Goal: Transaction & Acquisition: Purchase product/service

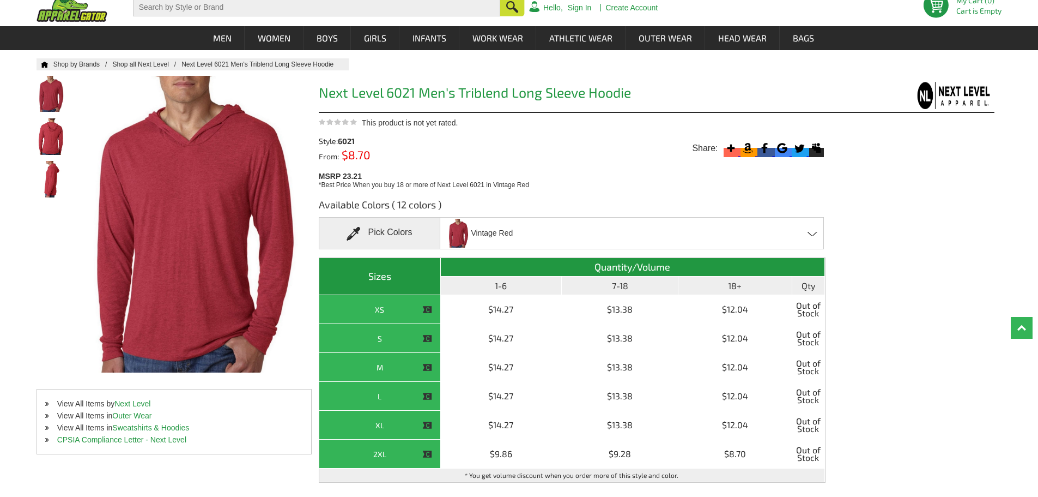
scroll to position [55, 0]
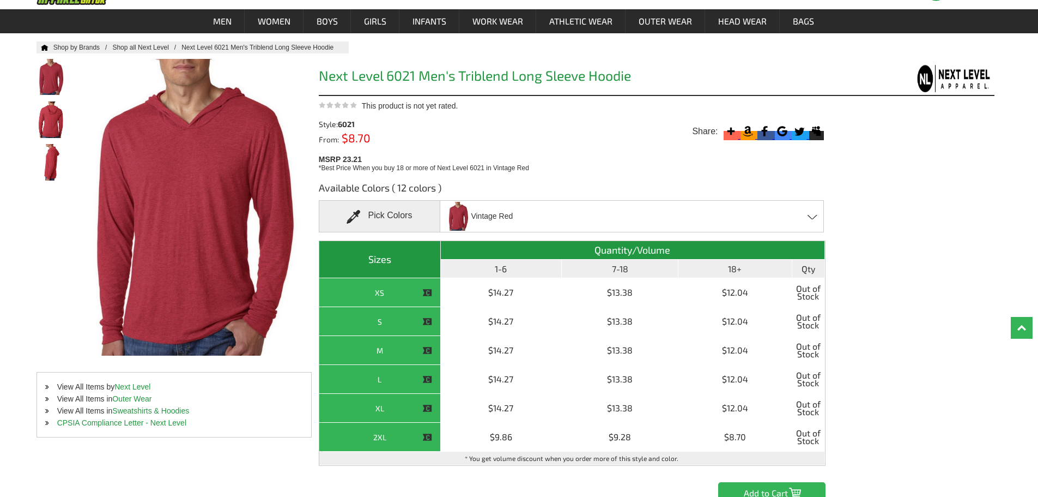
click at [532, 211] on div "Vintage Red [PERSON_NAME] - Closeout Indigo - Closeout Macchiato - Closeout Mil…" at bounding box center [632, 216] width 384 height 32
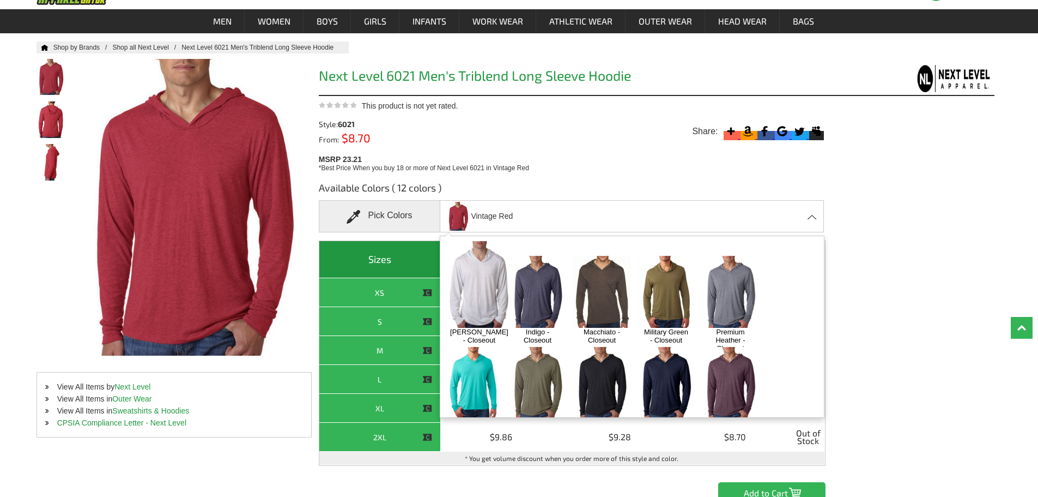
click at [535, 264] on img at bounding box center [537, 291] width 57 height 71
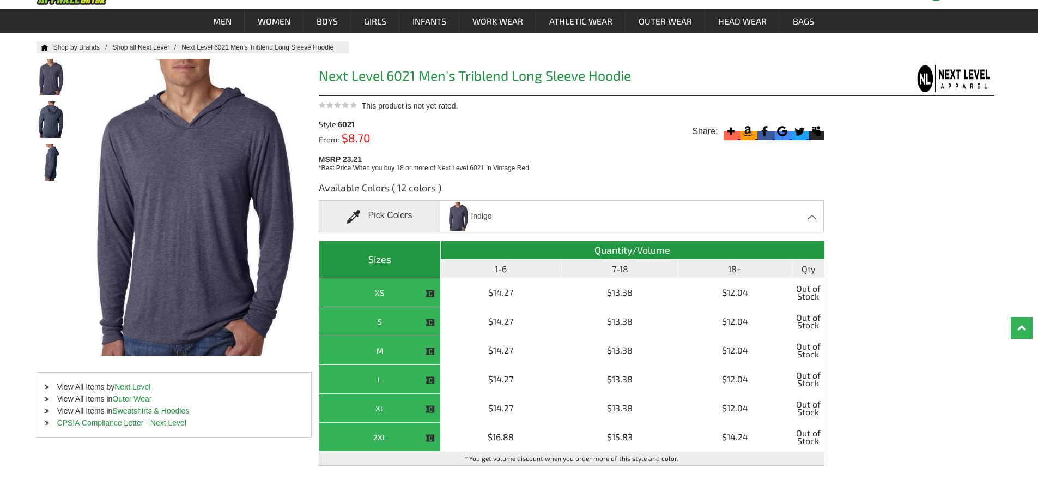
click at [530, 219] on div "Indigo [PERSON_NAME] - Closeout Indigo - Closeout Macchiato - Closeout Military…" at bounding box center [632, 216] width 384 height 32
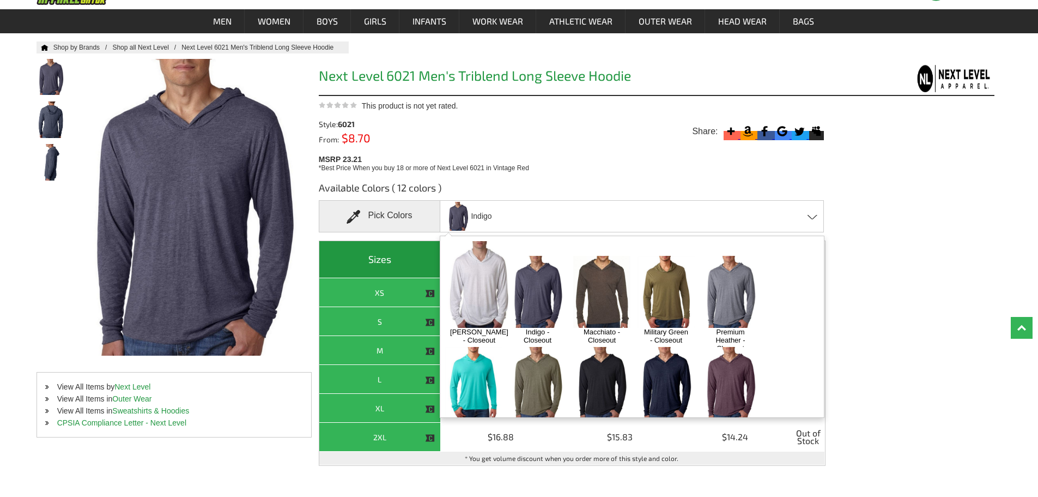
click at [476, 263] on img at bounding box center [479, 284] width 69 height 87
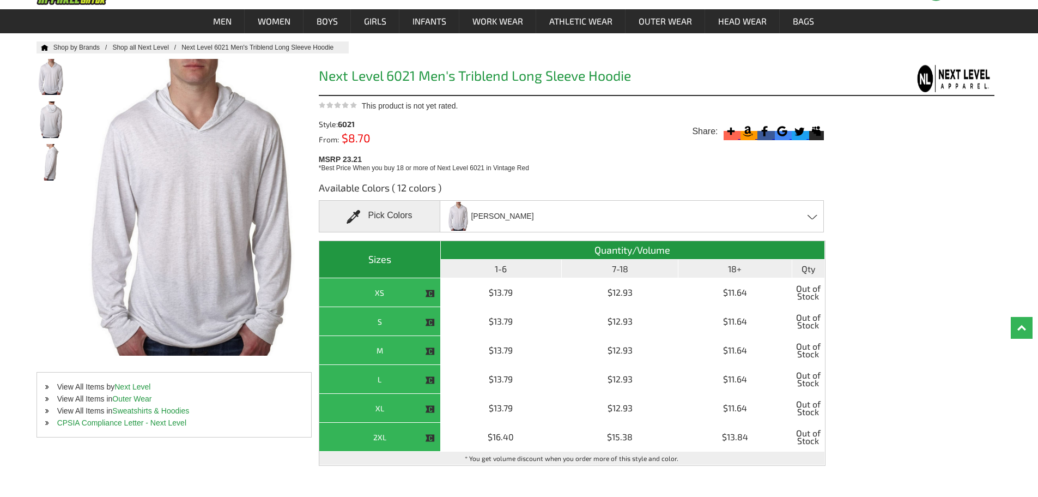
click at [511, 211] on span "[PERSON_NAME]" at bounding box center [502, 216] width 63 height 19
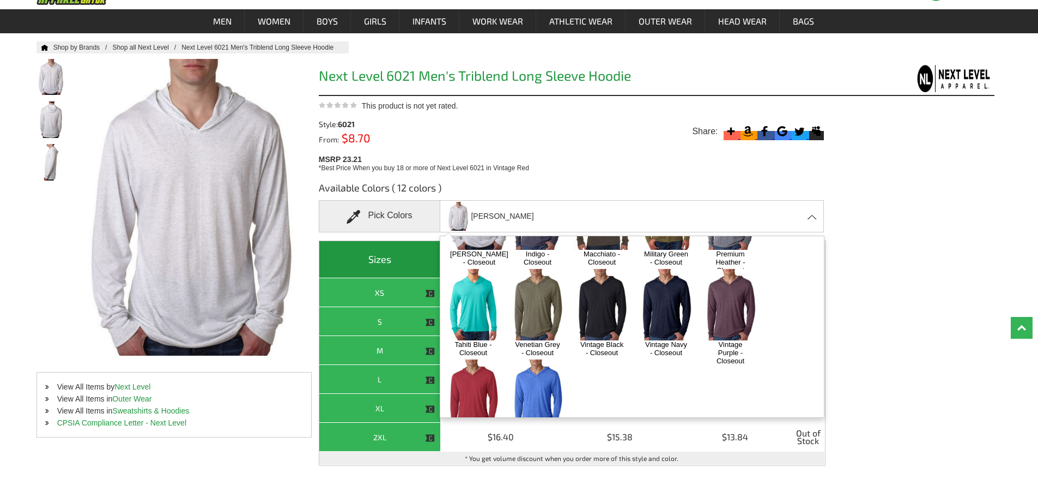
scroll to position [95, 0]
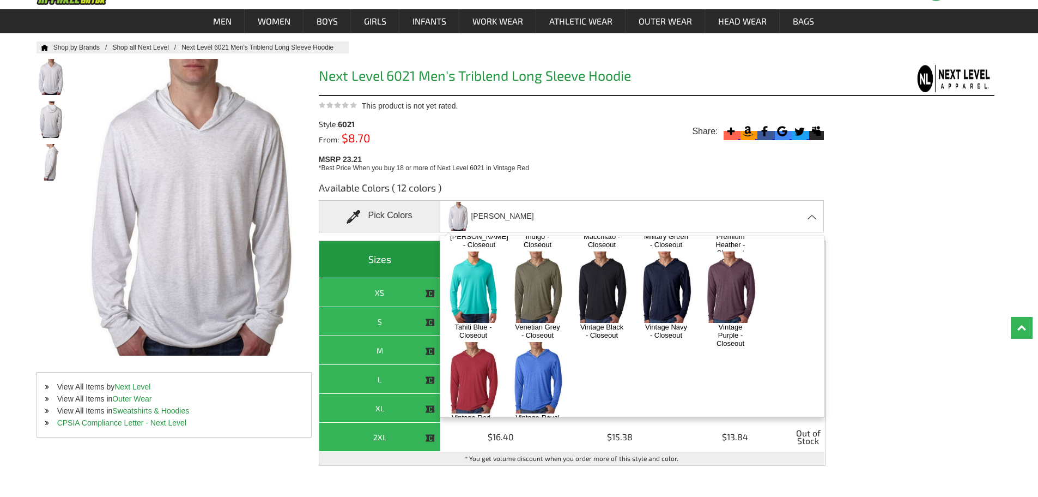
click at [593, 268] on img at bounding box center [601, 286] width 57 height 71
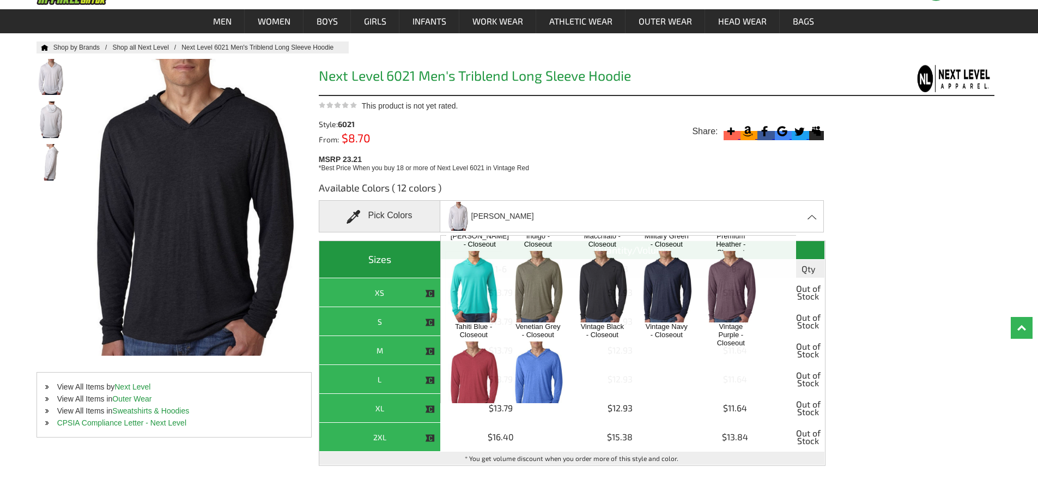
scroll to position [458, 0]
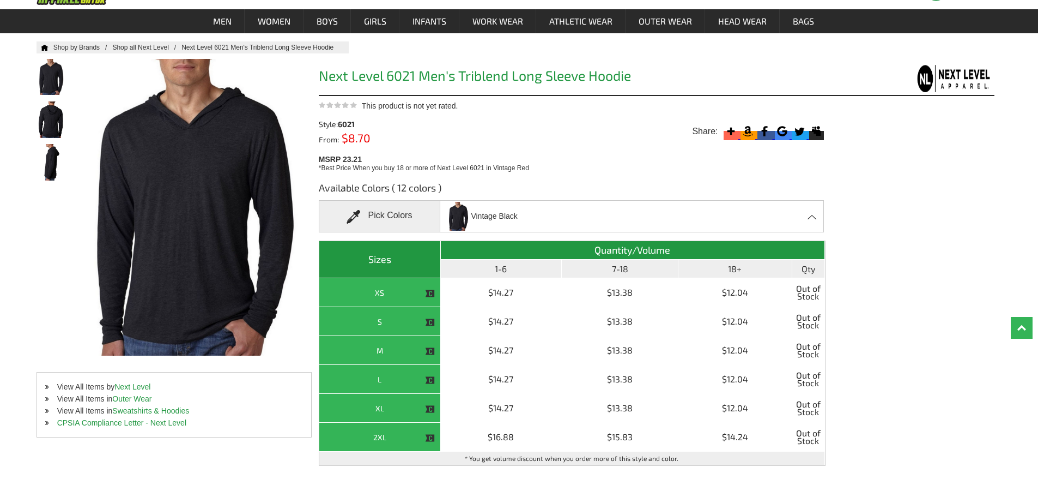
click at [572, 215] on div "Vintage Black [PERSON_NAME] - Closeout Indigo - Closeout Macchiato - Closeout M…" at bounding box center [632, 216] width 384 height 32
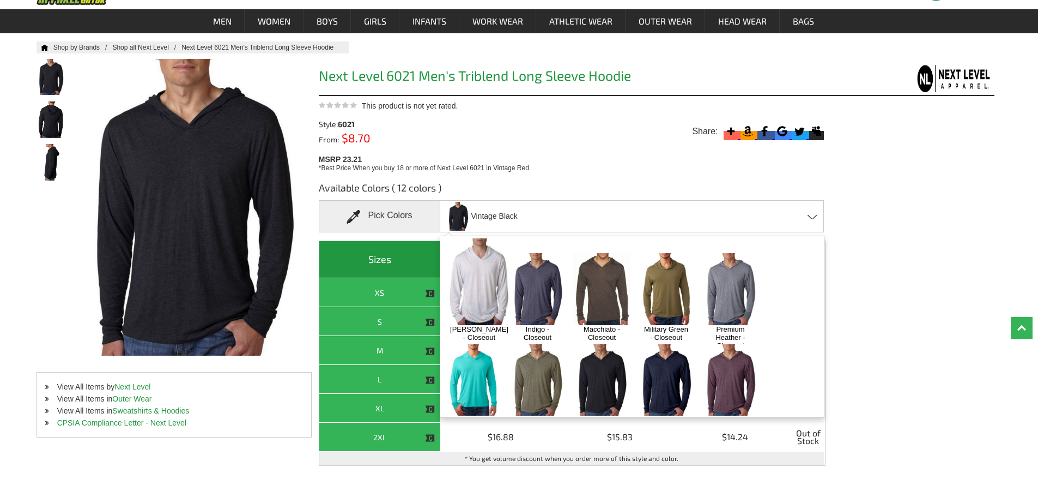
scroll to position [0, 0]
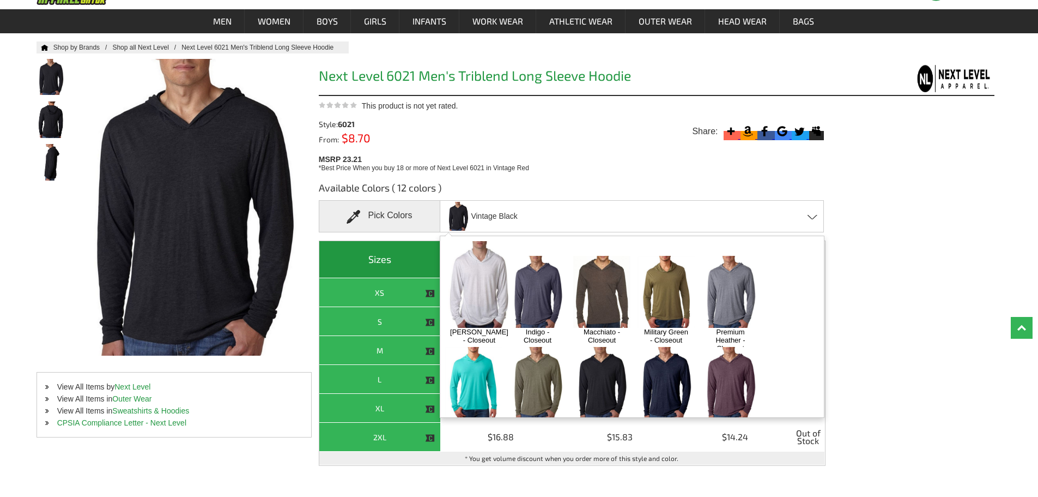
click at [538, 264] on img at bounding box center [537, 291] width 57 height 71
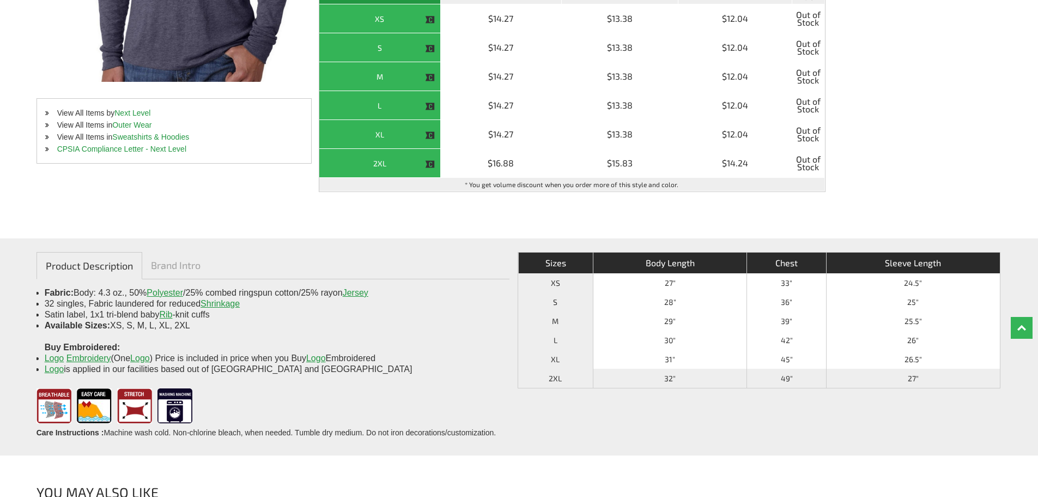
scroll to position [55, 0]
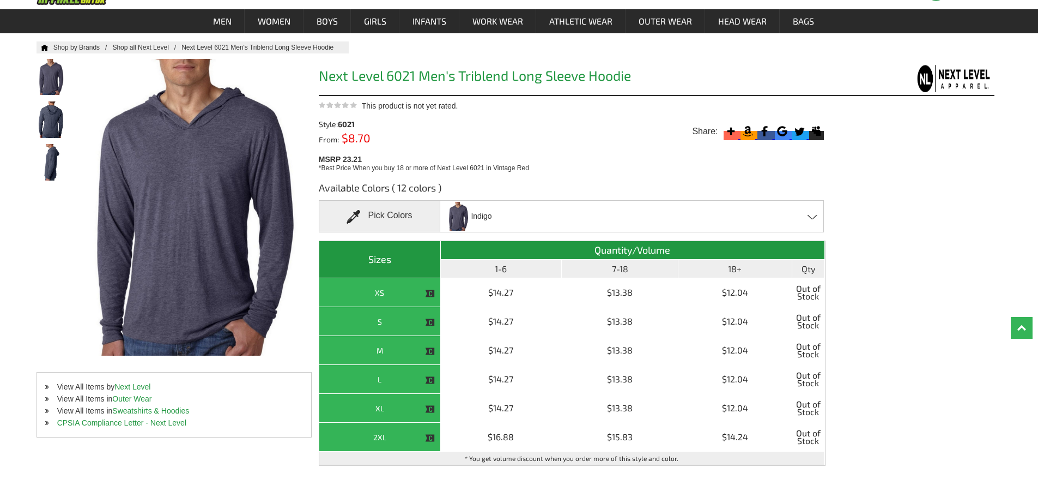
click at [521, 228] on div "Indigo [PERSON_NAME] - Closeout Indigo - Closeout Macchiato - Closeout Military…" at bounding box center [632, 216] width 384 height 32
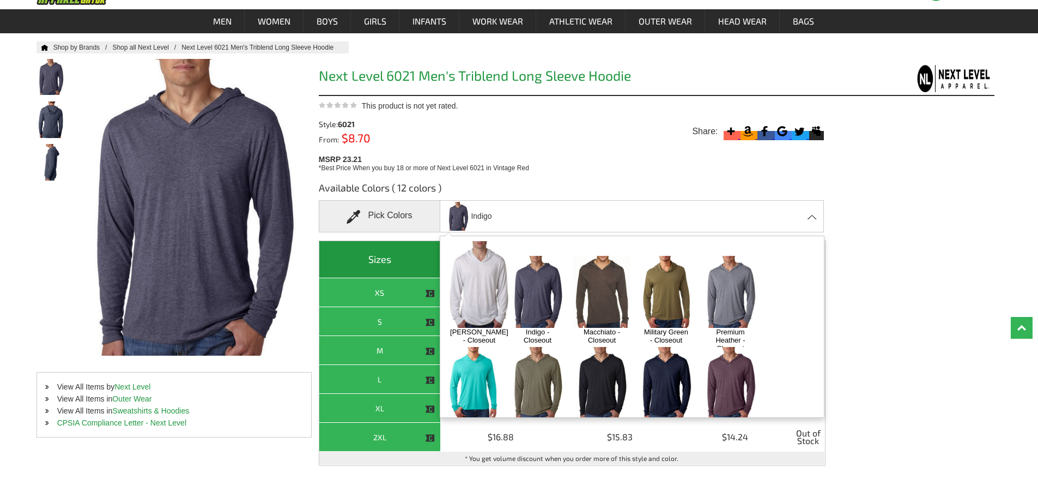
click at [482, 270] on img at bounding box center [479, 284] width 69 height 87
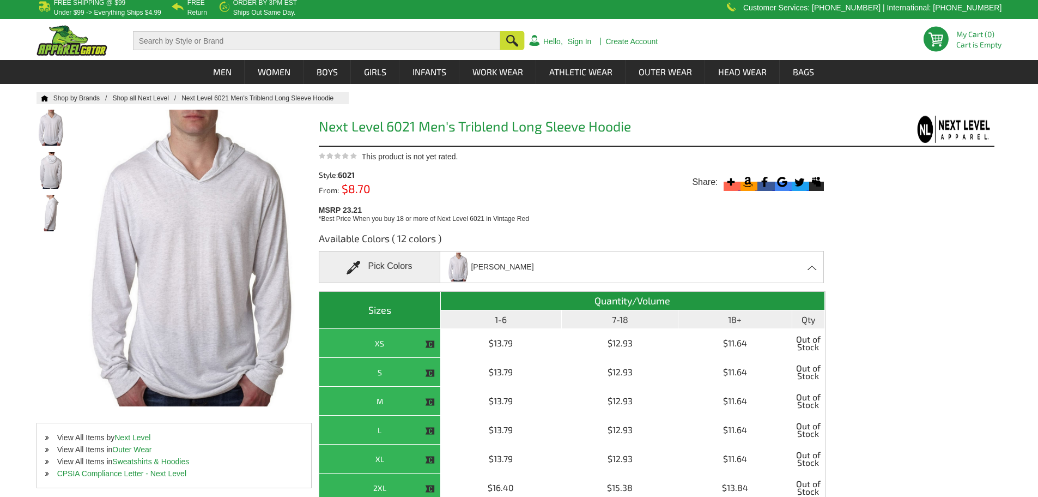
scroll to position [0, 0]
